Goal: Navigation & Orientation: Find specific page/section

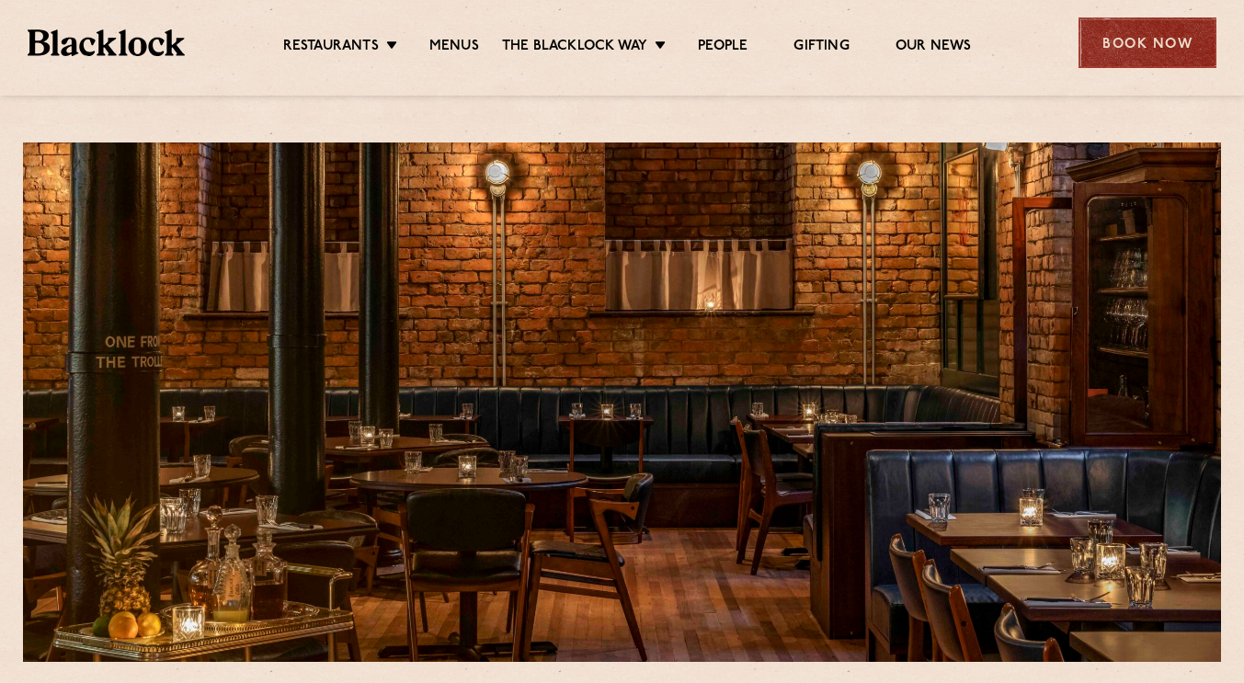
click at [1179, 51] on div "Book Now" at bounding box center [1147, 42] width 138 height 51
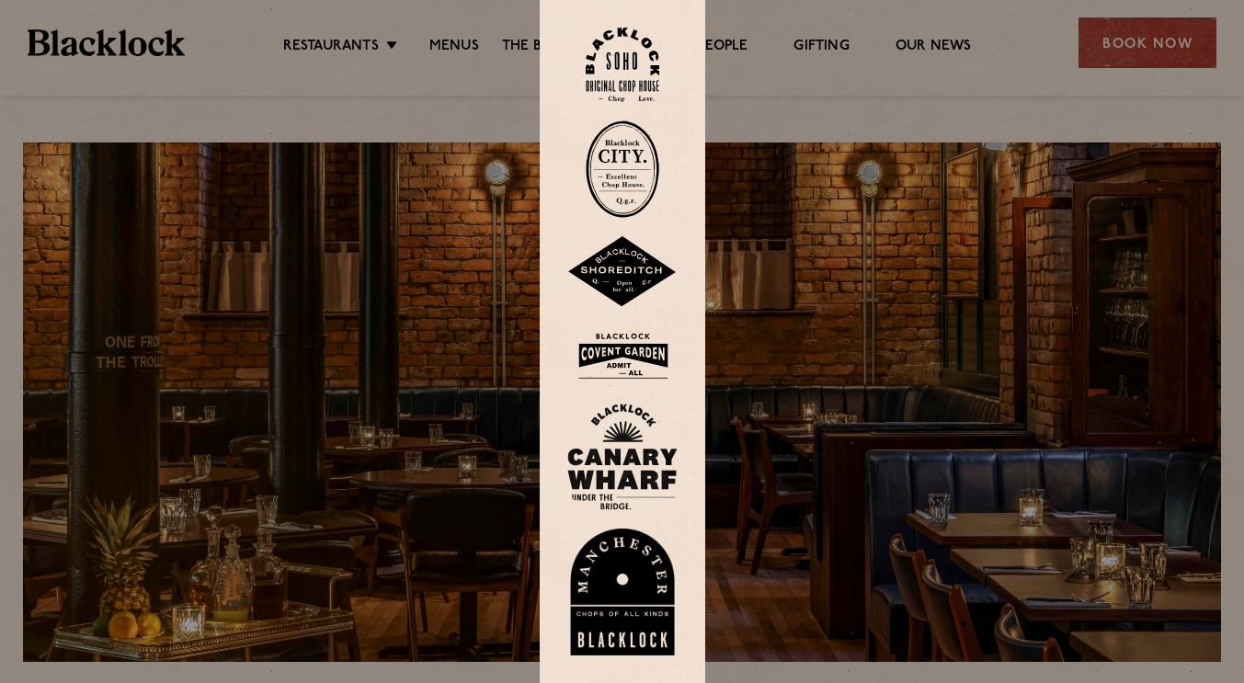
click at [1157, 53] on div at bounding box center [622, 341] width 1244 height 683
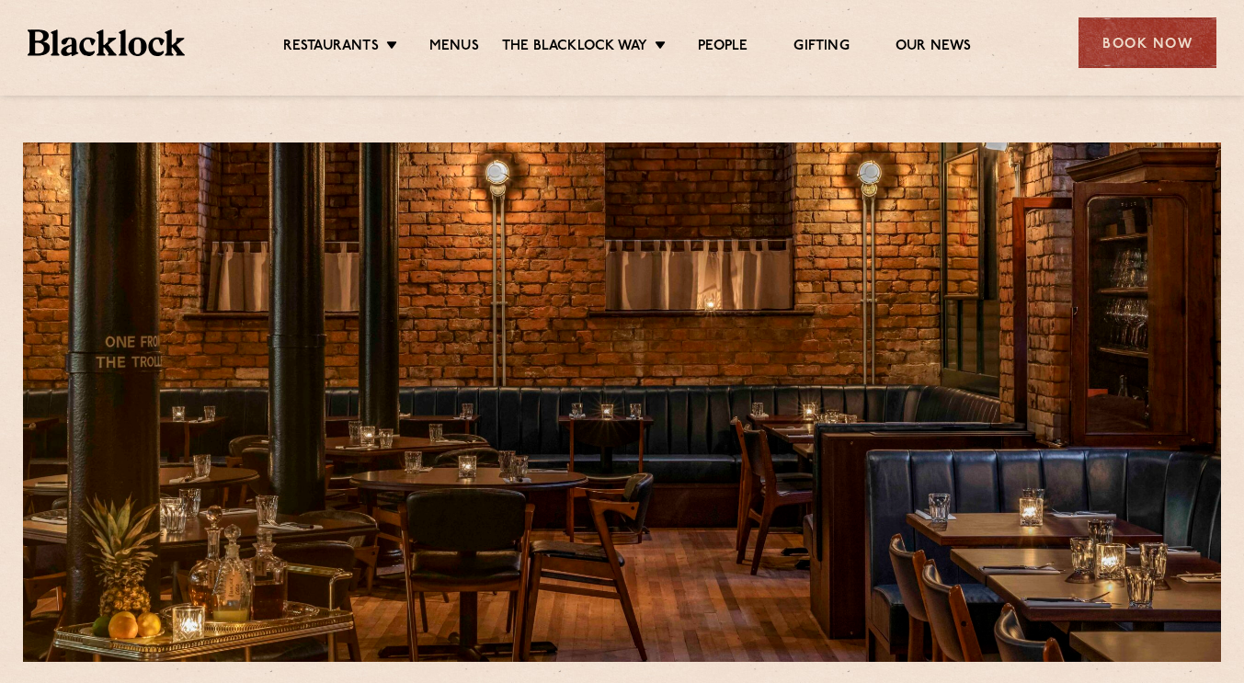
click at [1157, 53] on div "Book Now" at bounding box center [1147, 42] width 138 height 51
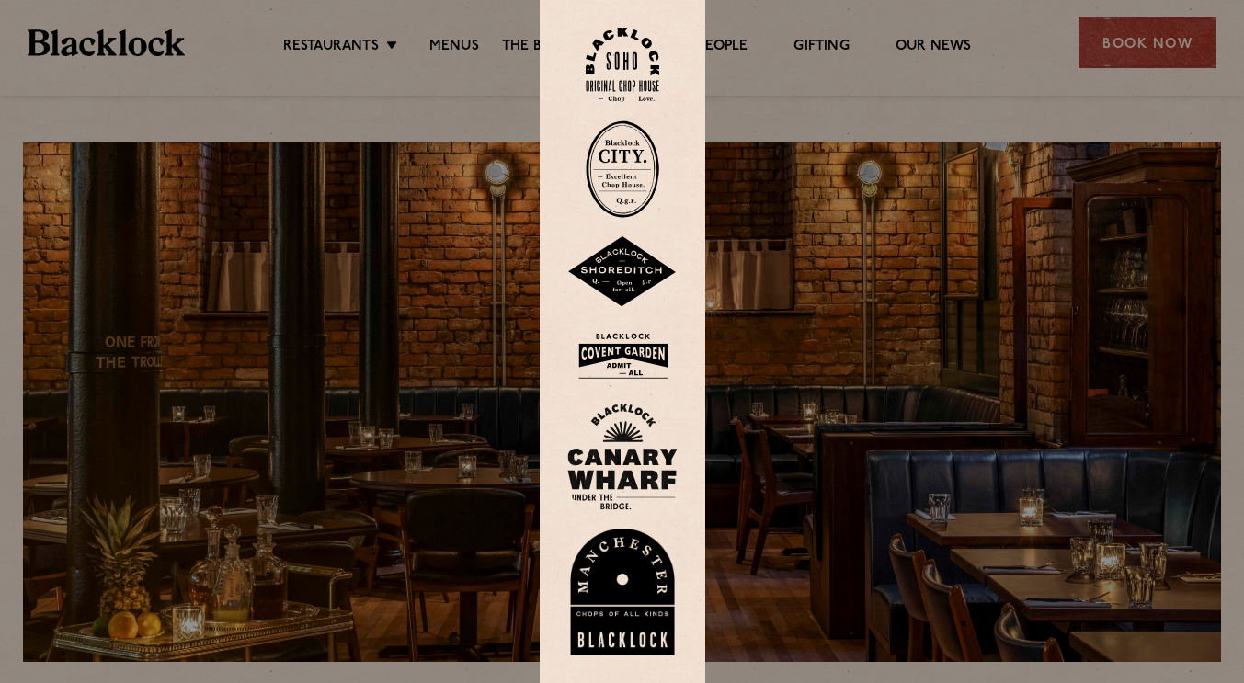
click at [629, 608] on img at bounding box center [622, 592] width 110 height 127
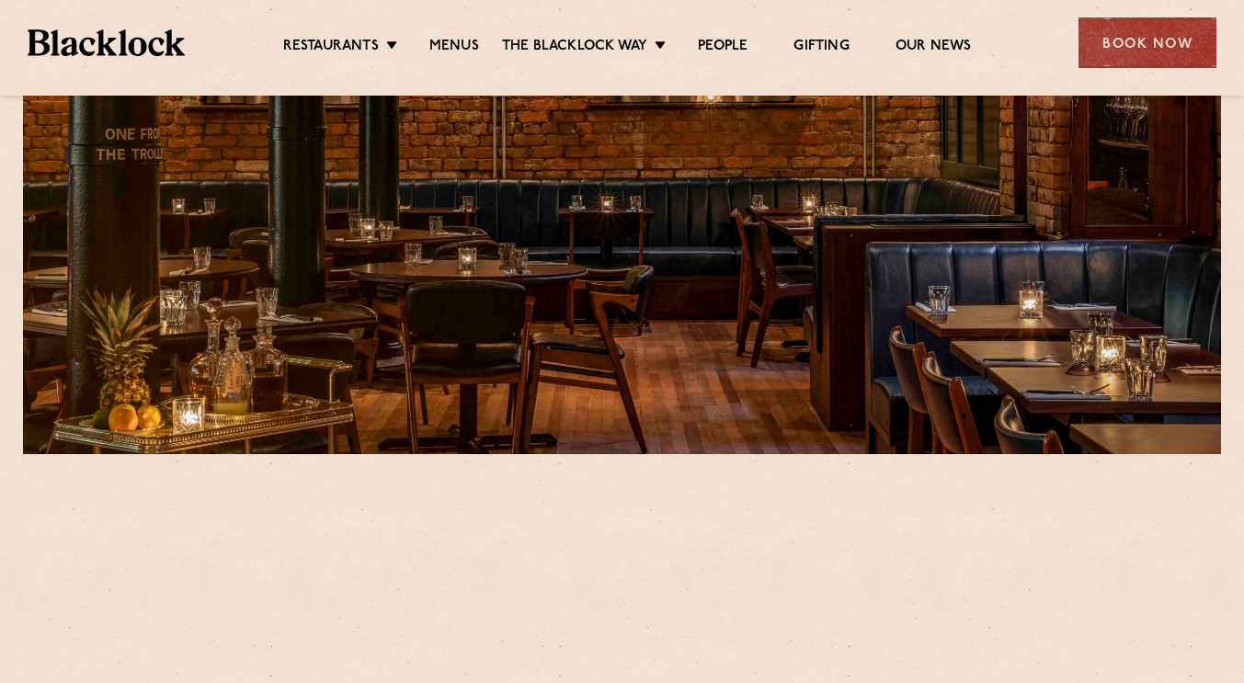
scroll to position [552, 0]
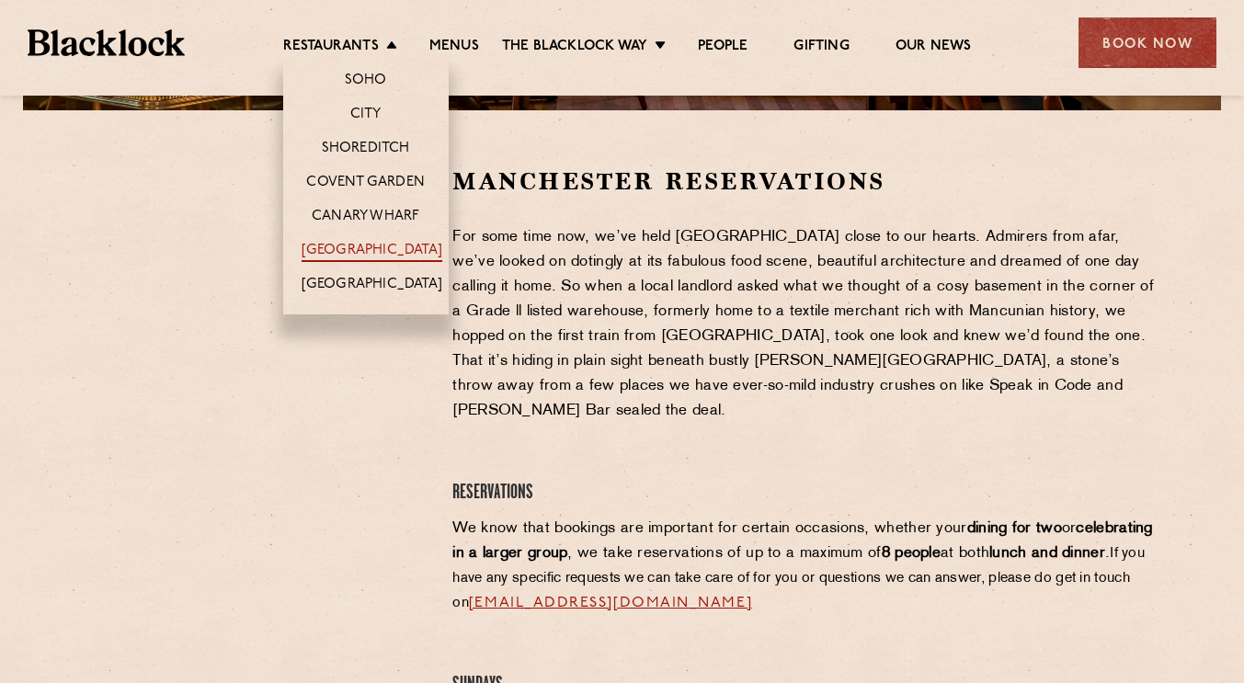
click at [374, 254] on link "[GEOGRAPHIC_DATA]" at bounding box center [372, 252] width 141 height 20
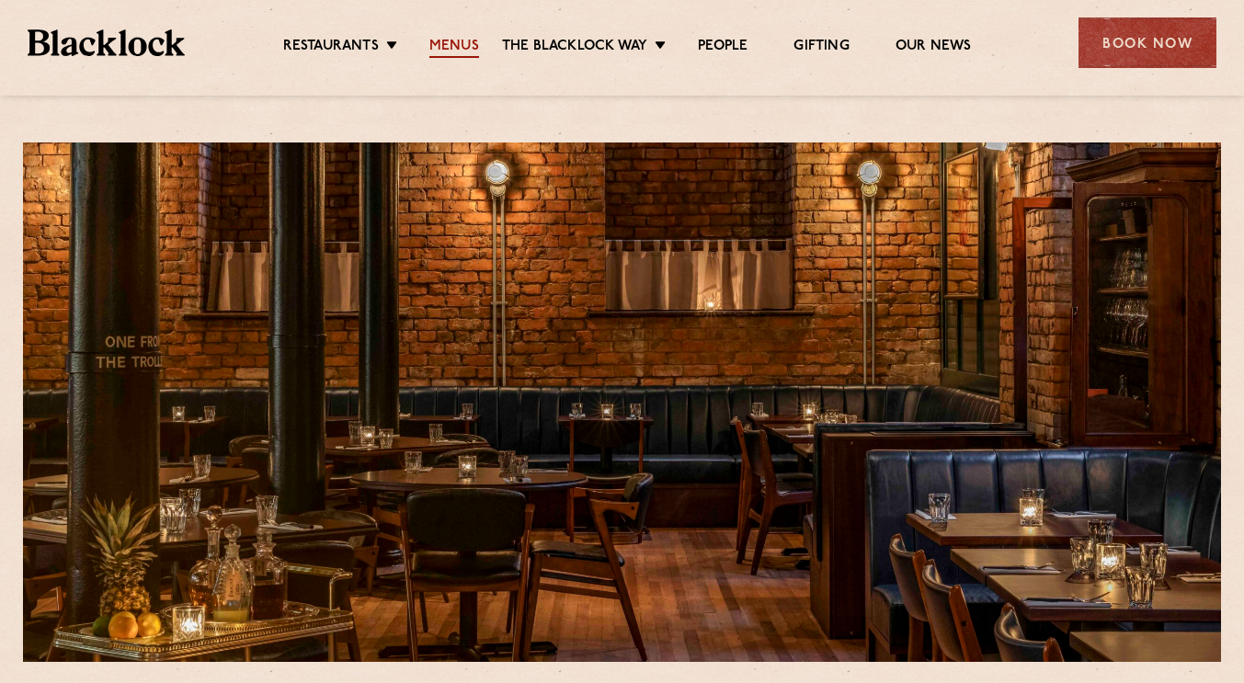
click at [462, 44] on link "Menus" at bounding box center [454, 48] width 50 height 20
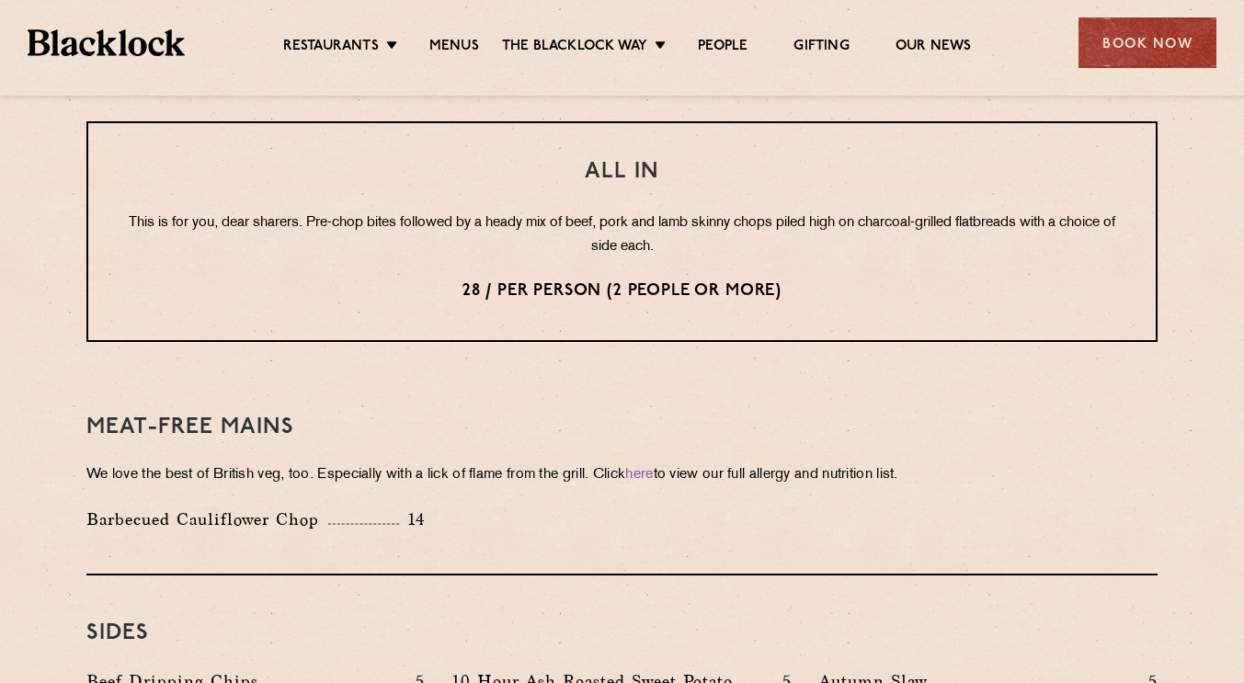
scroll to position [2084, 0]
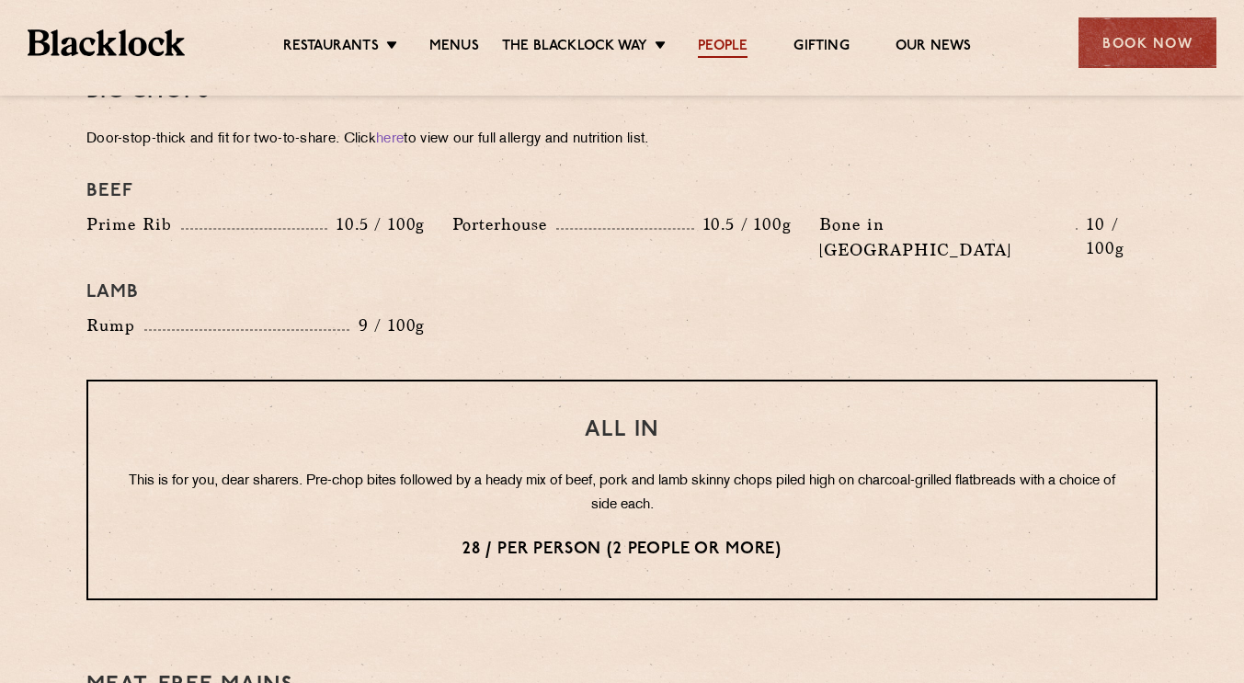
click at [721, 51] on link "People" at bounding box center [723, 48] width 50 height 20
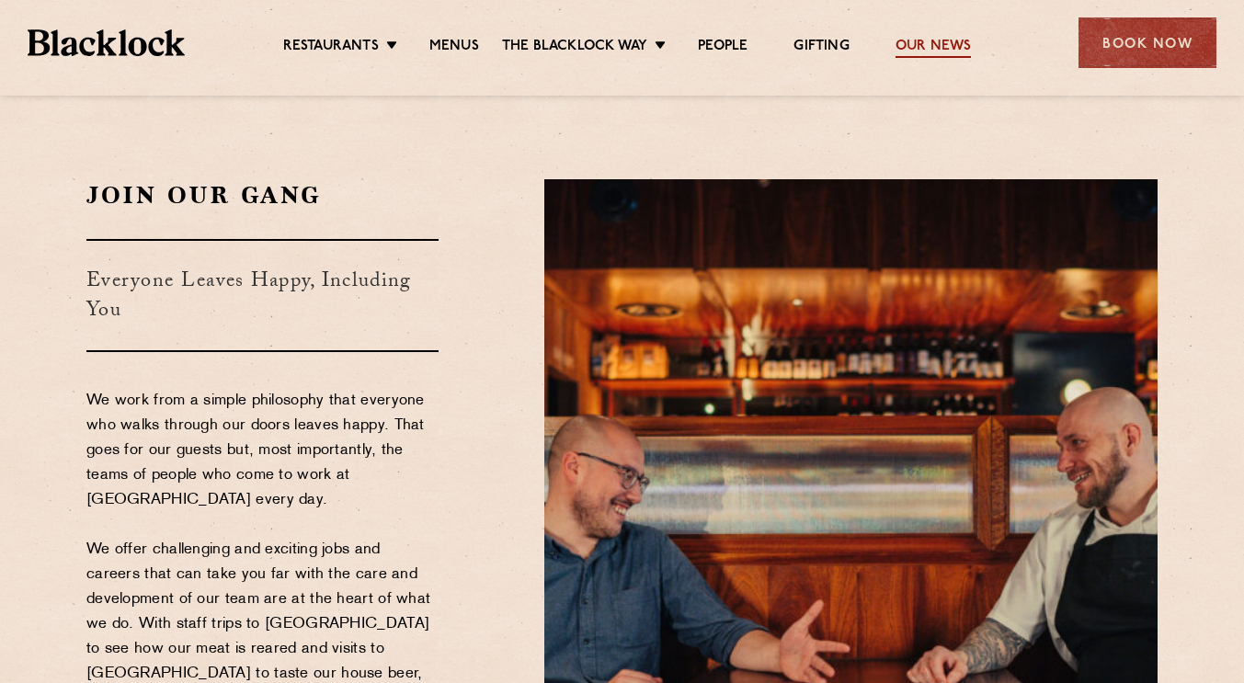
click at [917, 45] on link "Our News" at bounding box center [933, 48] width 76 height 20
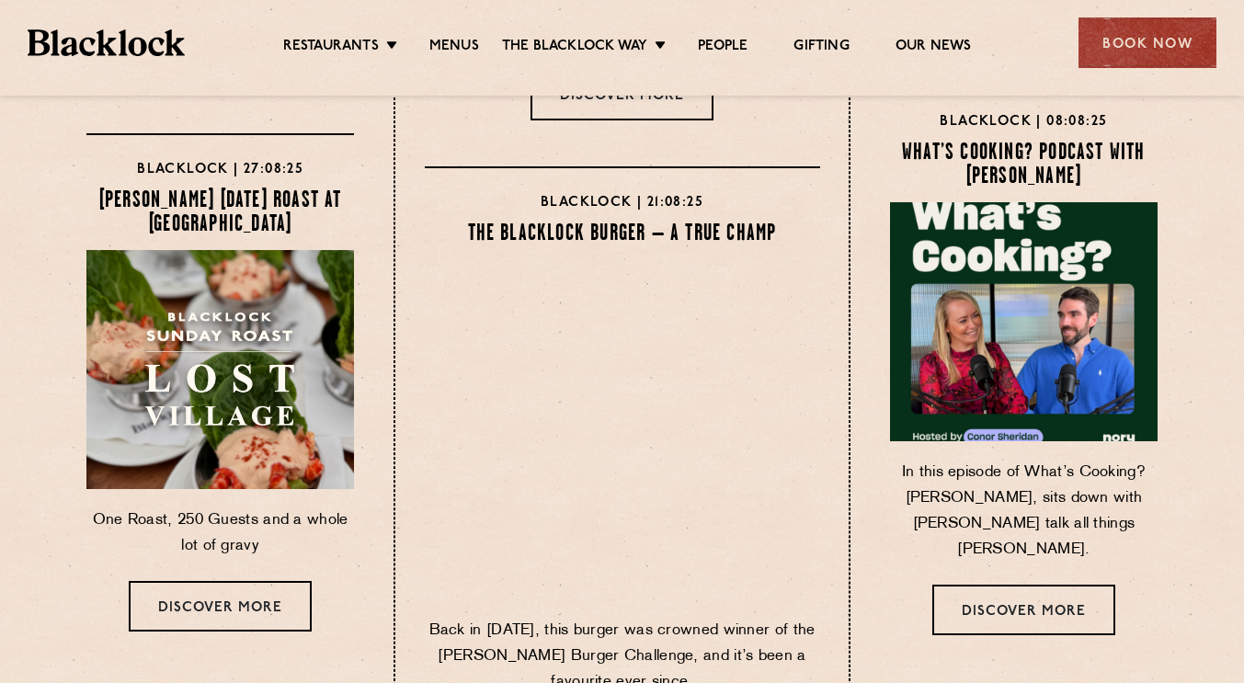
scroll to position [648, 0]
